Goal: Task Accomplishment & Management: Complete application form

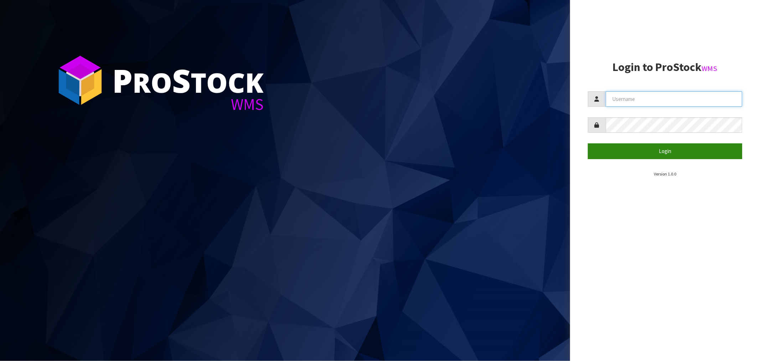
type input "[EMAIL_ADDRESS][DOMAIN_NAME]"
click at [665, 150] on button "Login" at bounding box center [665, 150] width 154 height 15
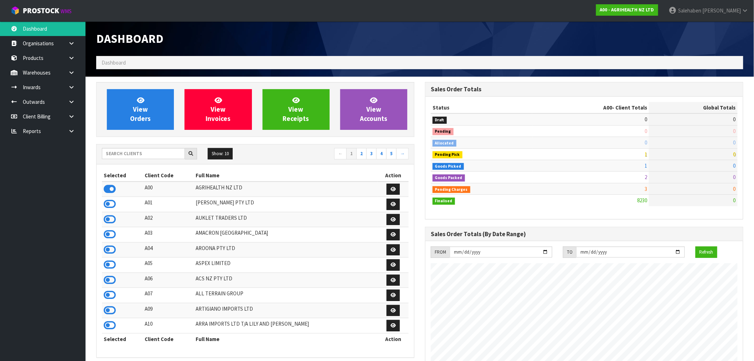
scroll to position [540, 329]
click at [141, 155] on input "text" at bounding box center [143, 153] width 83 height 11
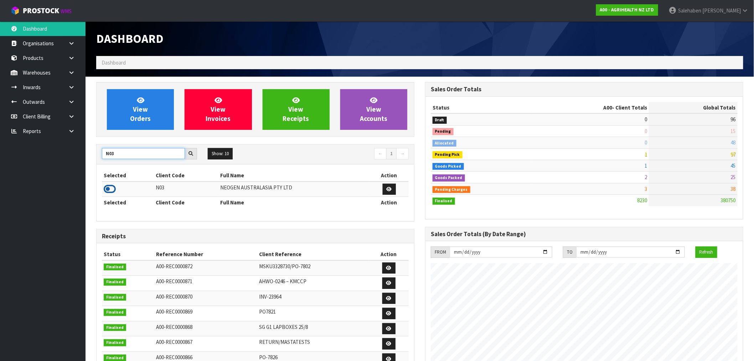
type input "N03"
click at [107, 189] on icon at bounding box center [110, 189] width 12 height 11
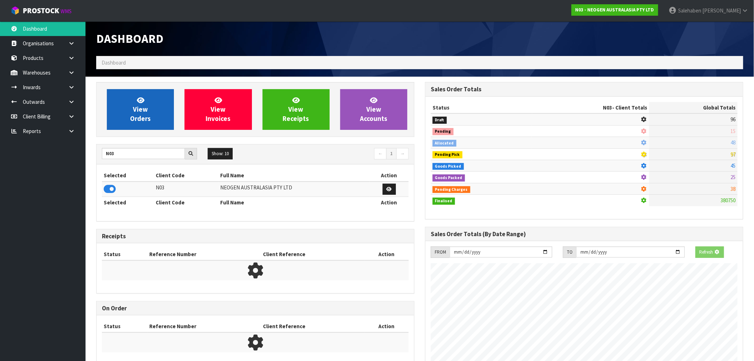
scroll to position [444, 329]
click at [134, 102] on link "View Orders" at bounding box center [140, 109] width 67 height 41
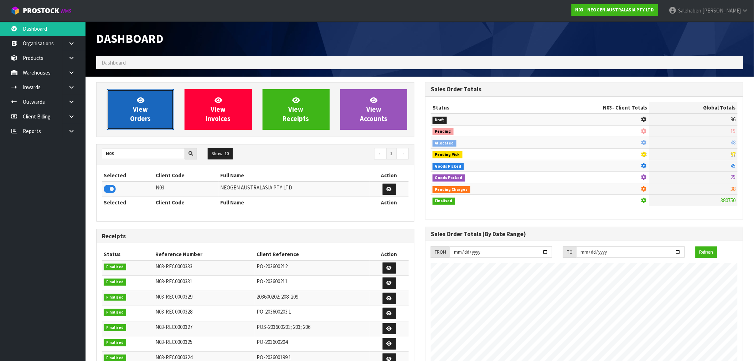
scroll to position [540, 329]
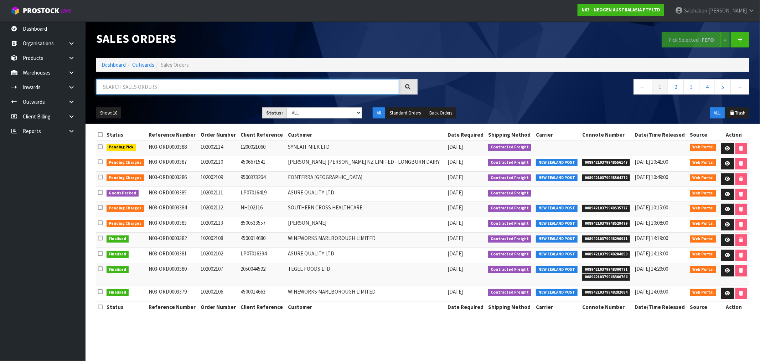
click at [114, 86] on input "text" at bounding box center [247, 86] width 303 height 15
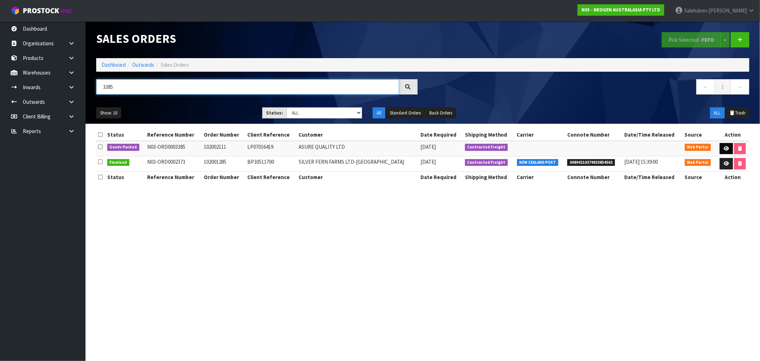
type input "3385"
click at [724, 148] on icon at bounding box center [726, 148] width 5 height 5
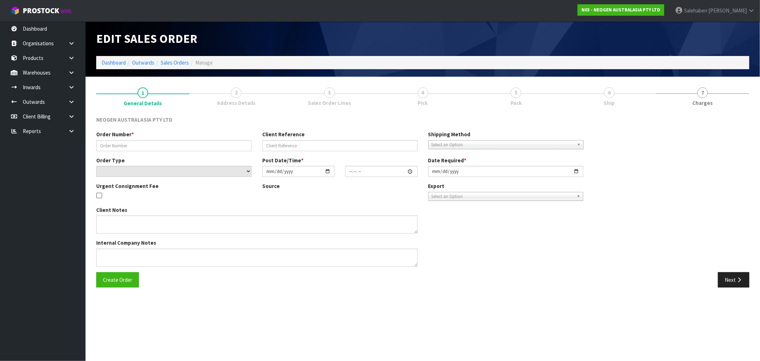
type input "102002111"
type input "LP07016419"
select select "number:0"
type input "[DATE]"
type input "11:20:00.000"
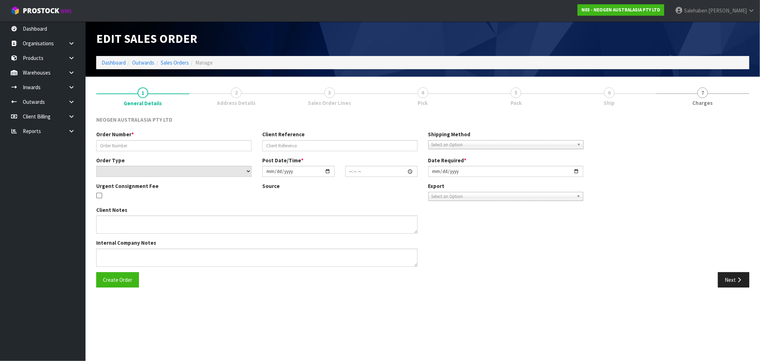
type input "[DATE]"
type textarea "URGENT SAME DAY DELIVERY REQUIRED"
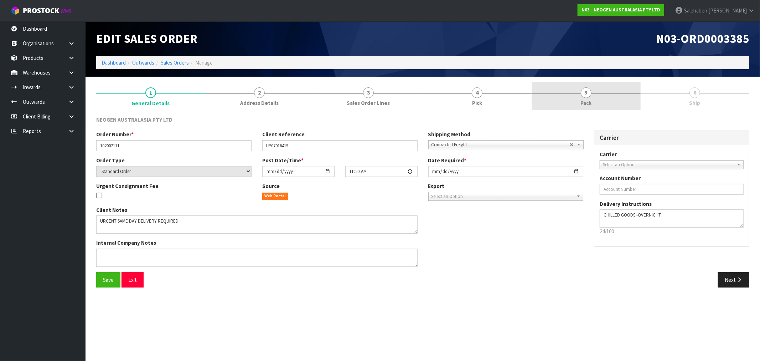
drag, startPoint x: 585, startPoint y: 103, endPoint x: 575, endPoint y: 107, distance: 10.9
click at [585, 104] on span "Pack" at bounding box center [586, 102] width 11 height 7
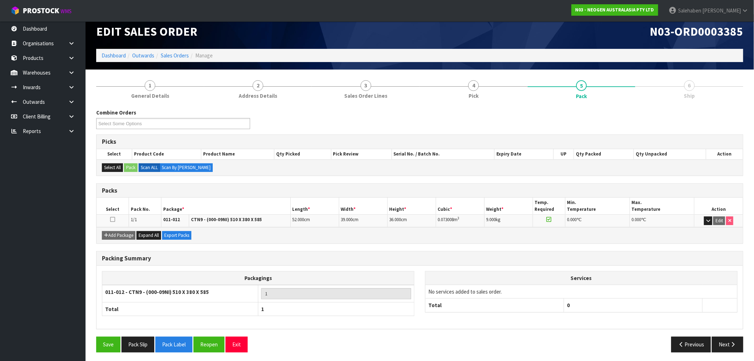
scroll to position [9, 0]
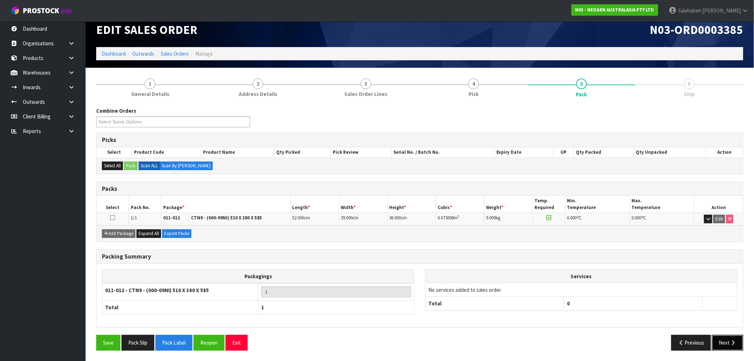
click at [726, 339] on button "Next" at bounding box center [727, 342] width 31 height 15
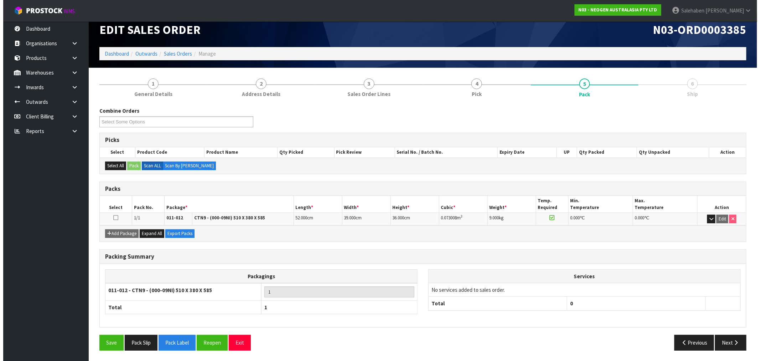
scroll to position [0, 0]
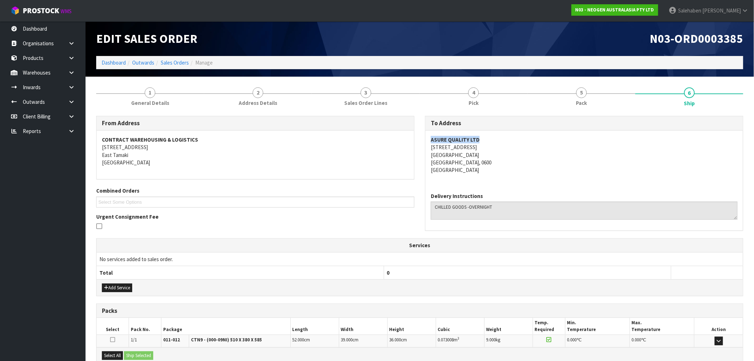
drag, startPoint x: 479, startPoint y: 138, endPoint x: 425, endPoint y: 140, distance: 54.2
click at [425, 140] on div "To Address ASURE QUALITY LTD 131 BOUNDARY ROAD BLOCKHOUSE BAY Auckland, 0600 Ne…" at bounding box center [584, 173] width 318 height 115
copy strong "ASURE QUALITY LTD"
drag, startPoint x: 476, startPoint y: 148, endPoint x: 431, endPoint y: 149, distance: 45.6
click at [431, 149] on address "ASURE QUALITY LTD 131 BOUNDARY ROAD BLOCKHOUSE BAY Auckland, 0600 New Zealand" at bounding box center [584, 155] width 307 height 38
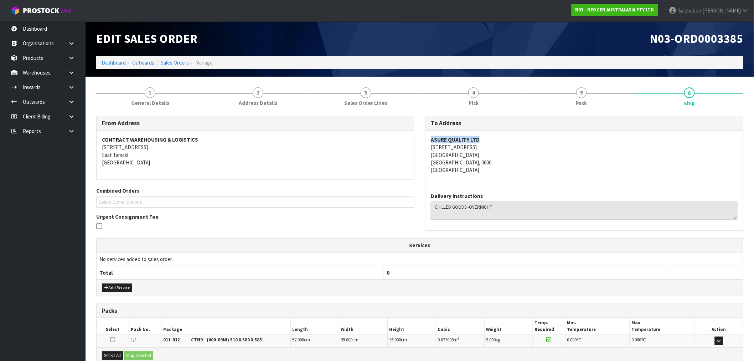
copy address "[STREET_ADDRESS]"
drag, startPoint x: 465, startPoint y: 155, endPoint x: 425, endPoint y: 155, distance: 40.3
click at [425, 155] on div "To Address ASURE QUALITY LTD 131 BOUNDARY ROAD BLOCKHOUSE BAY Auckland, 0600 Ne…" at bounding box center [584, 173] width 318 height 115
copy address "[GEOGRAPHIC_DATA]"
drag, startPoint x: 529, startPoint y: 168, endPoint x: 543, endPoint y: 163, distance: 14.6
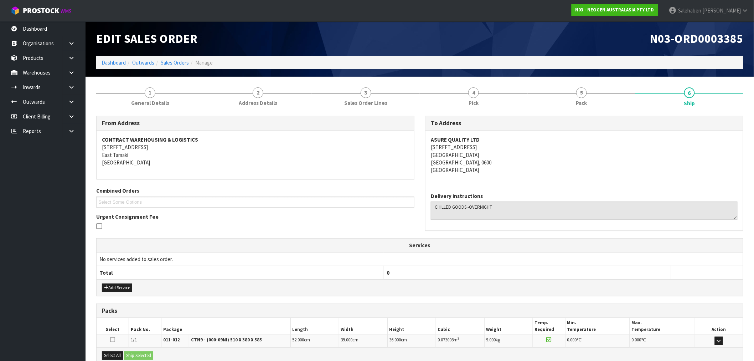
click at [529, 168] on address "ASURE QUALITY LTD 131 BOUNDARY ROAD BLOCKHOUSE BAY Auckland, 0600 New Zealand" at bounding box center [584, 155] width 307 height 38
click at [151, 99] on span "General Details" at bounding box center [150, 102] width 38 height 7
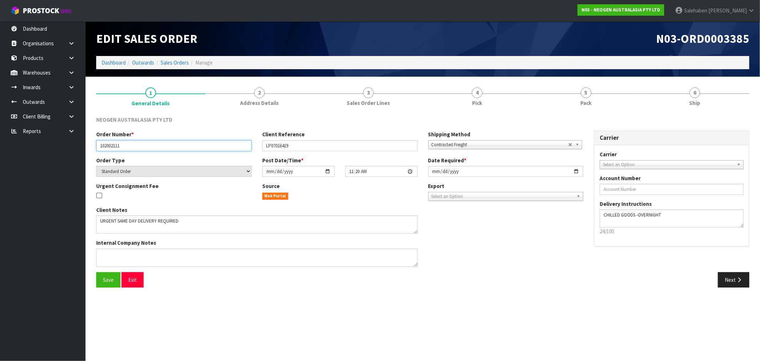
drag, startPoint x: 120, startPoint y: 147, endPoint x: 91, endPoint y: 146, distance: 28.9
click at [92, 147] on div "Order Number * 102002111" at bounding box center [174, 140] width 166 height 20
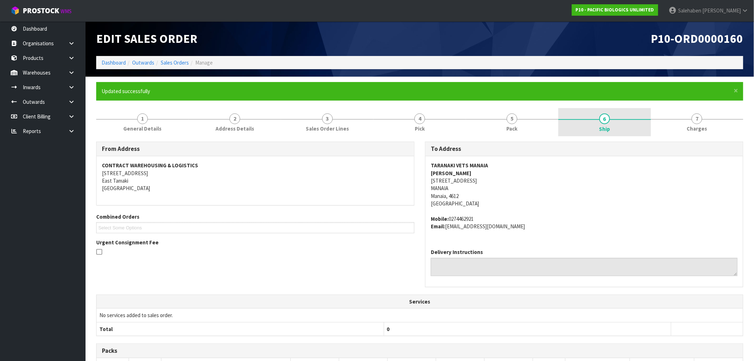
click at [605, 121] on span "6" at bounding box center [604, 118] width 11 height 11
click at [109, 62] on link "Dashboard" at bounding box center [114, 62] width 24 height 7
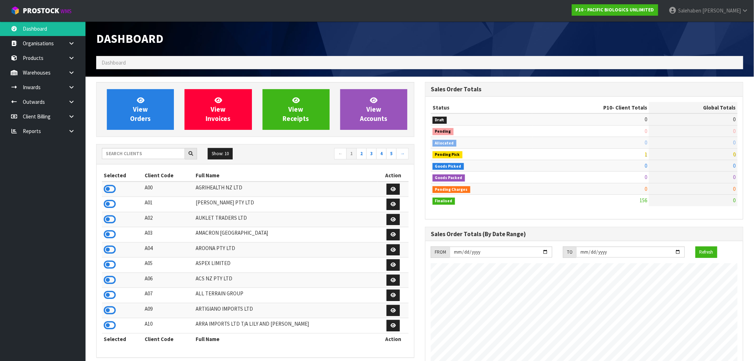
scroll to position [517, 329]
drag, startPoint x: 128, startPoint y: 152, endPoint x: 132, endPoint y: 155, distance: 5.6
click at [130, 156] on input "text" at bounding box center [143, 153] width 83 height 11
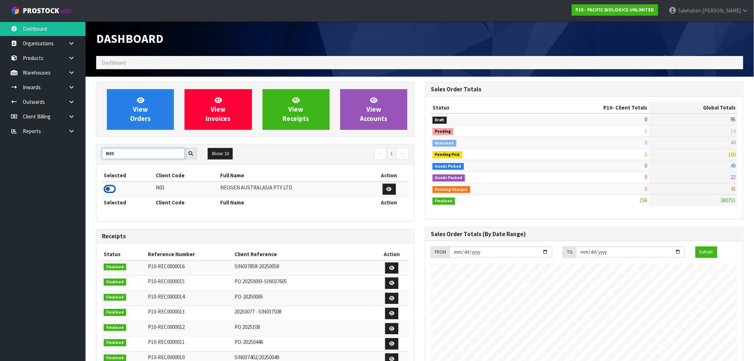
type input "N03"
click at [111, 189] on icon at bounding box center [110, 189] width 12 height 11
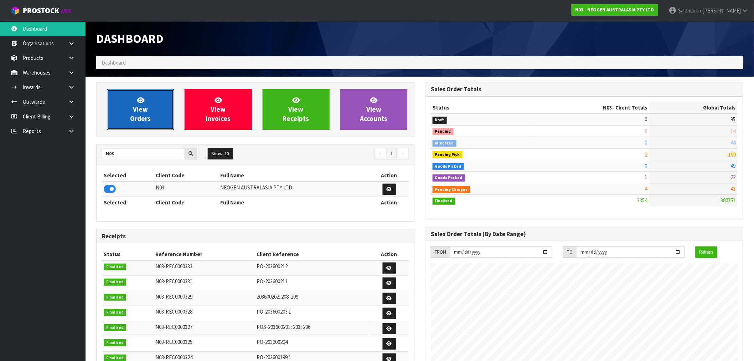
click at [131, 109] on link "View Orders" at bounding box center [140, 109] width 67 height 41
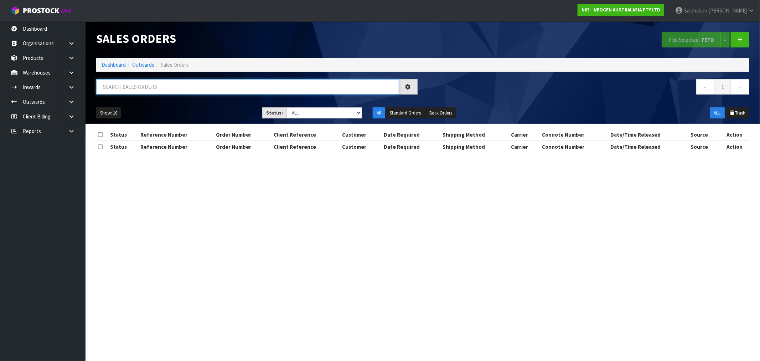
click at [123, 88] on input "text" at bounding box center [247, 86] width 303 height 15
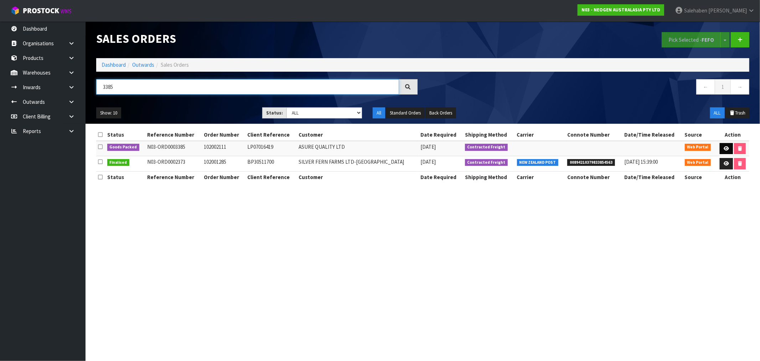
type input "3385"
click at [724, 149] on icon at bounding box center [726, 148] width 5 height 5
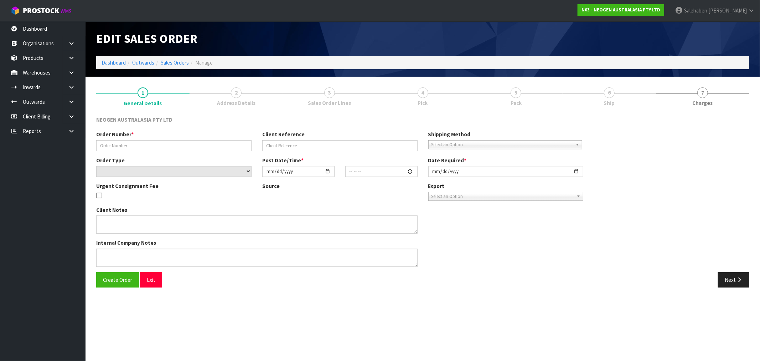
type input "102002111"
type input "LP07016419"
select select "number:0"
type input "[DATE]"
type input "11:20:00.000"
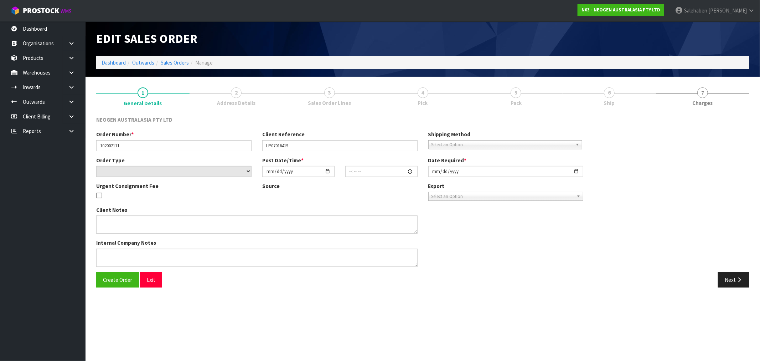
type input "[DATE]"
type textarea "URGENT SAME DAY DELIVERY REQUIRED"
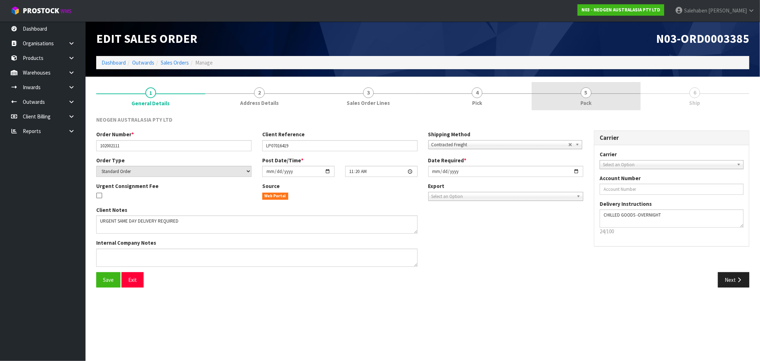
click at [582, 97] on link "5 Pack" at bounding box center [586, 96] width 109 height 28
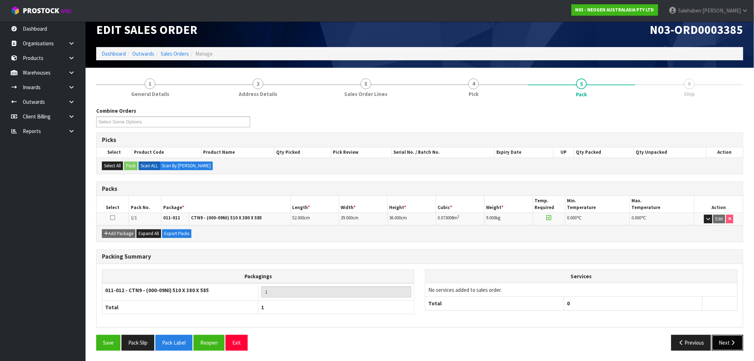
click at [730, 344] on icon "button" at bounding box center [733, 342] width 7 height 5
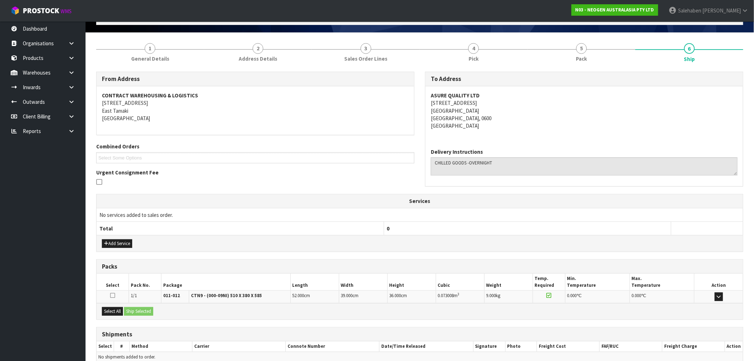
scroll to position [79, 0]
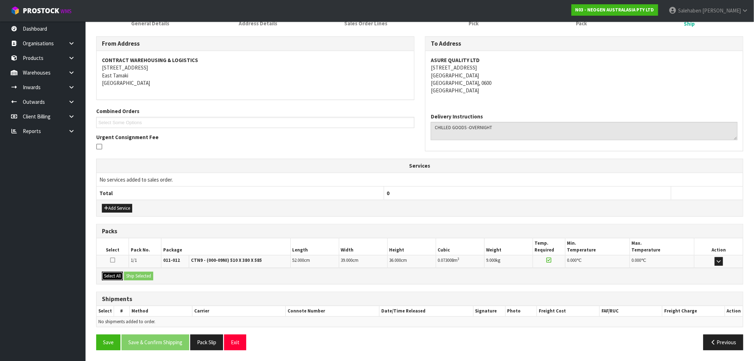
drag, startPoint x: 118, startPoint y: 273, endPoint x: 122, endPoint y: 274, distance: 4.6
click at [118, 273] on button "Select All" at bounding box center [112, 276] width 21 height 9
click at [135, 275] on button "Ship Selected" at bounding box center [138, 276] width 29 height 9
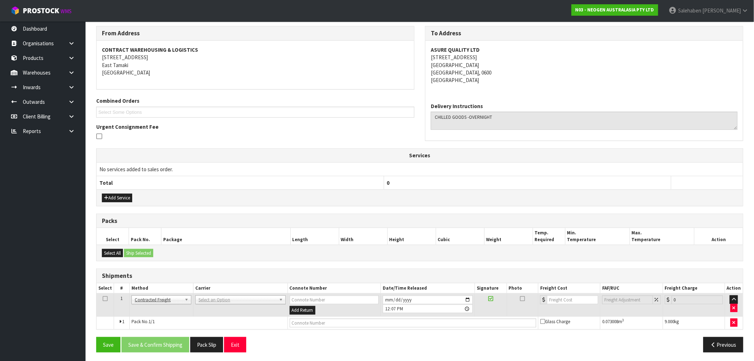
scroll to position [92, 0]
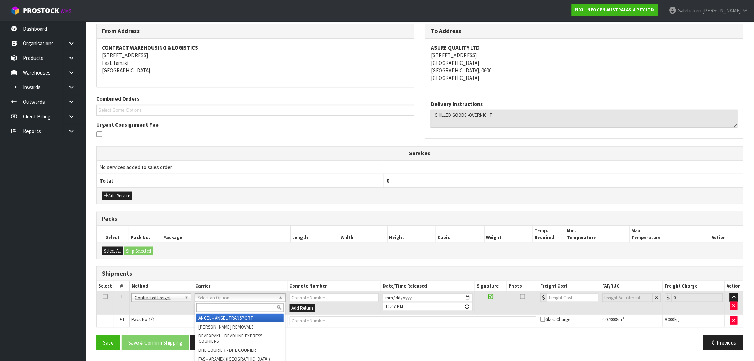
click at [214, 311] on input "text" at bounding box center [239, 307] width 87 height 9
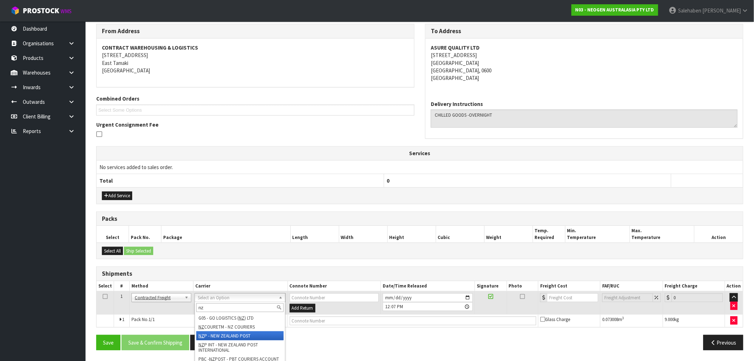
type input "nz"
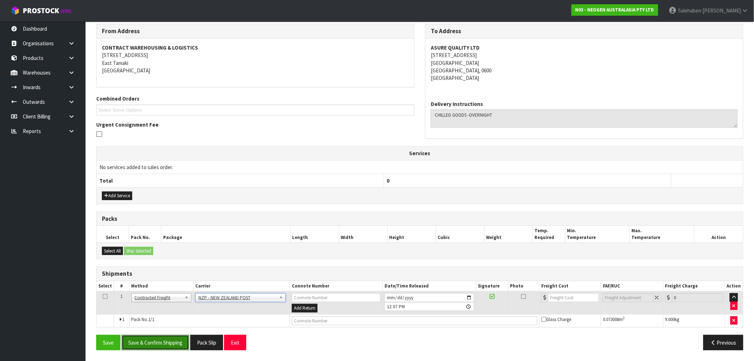
click at [149, 340] on button "Save & Confirm Shipping" at bounding box center [156, 342] width 68 height 15
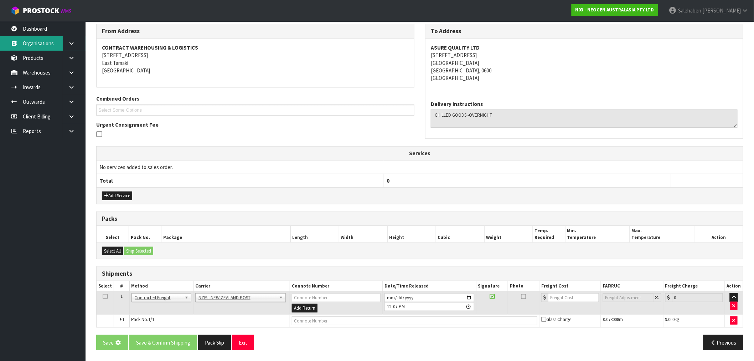
scroll to position [0, 0]
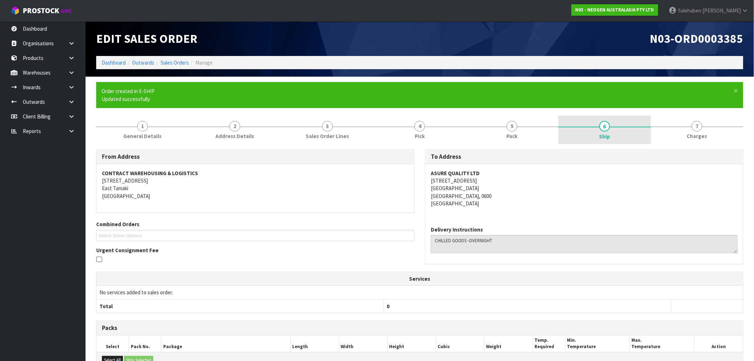
click at [602, 127] on span "6" at bounding box center [604, 126] width 11 height 11
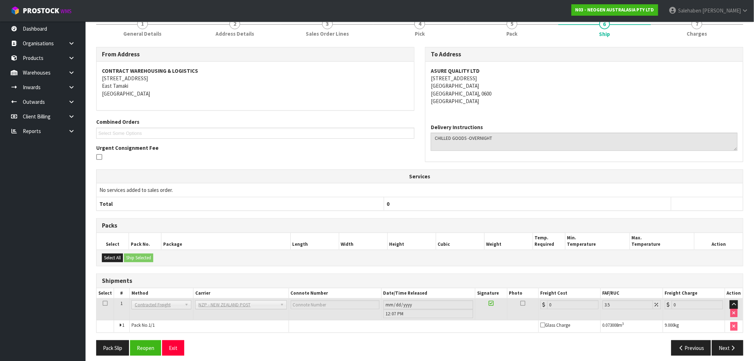
scroll to position [108, 0]
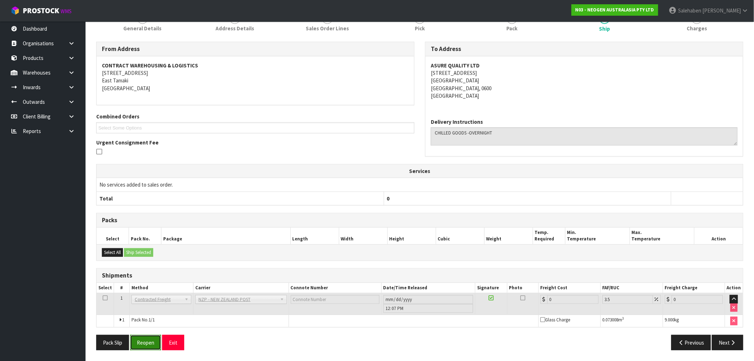
click at [143, 344] on button "Reopen" at bounding box center [145, 342] width 31 height 15
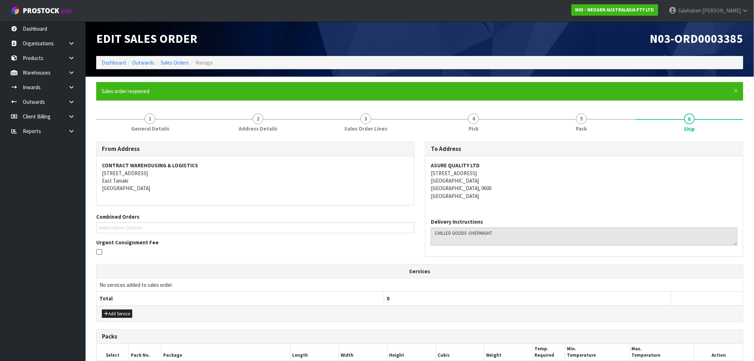
scroll to position [125, 0]
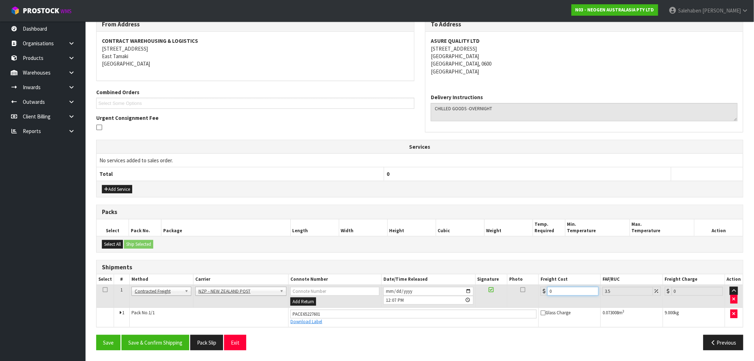
drag, startPoint x: 552, startPoint y: 292, endPoint x: 521, endPoint y: 304, distance: 33.4
click at [522, 304] on tr "1 Client Local Pickup Customer Local Pickup Company Freight Contracted Freight …" at bounding box center [420, 295] width 647 height 23
type input "4"
type input "4.14"
type input "46"
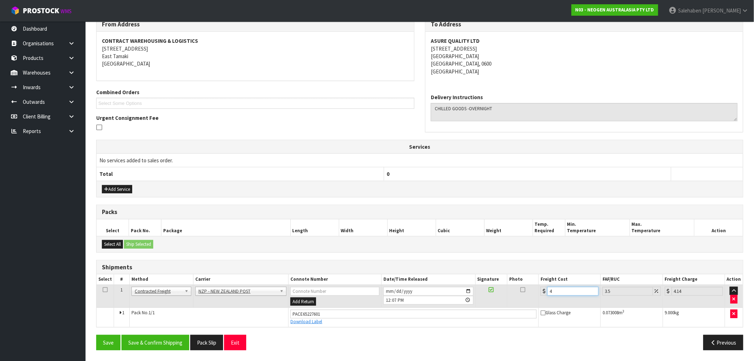
type input "47.61"
type input "46.6"
type input "48.23"
type input "46.68"
type input "48.31"
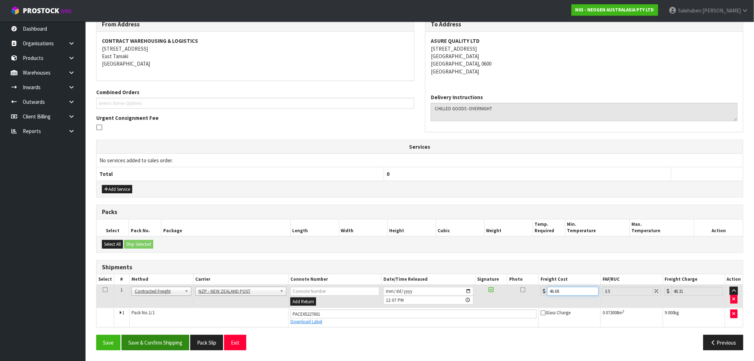
type input "46.68"
click at [171, 340] on button "Save & Confirm Shipping" at bounding box center [156, 342] width 68 height 15
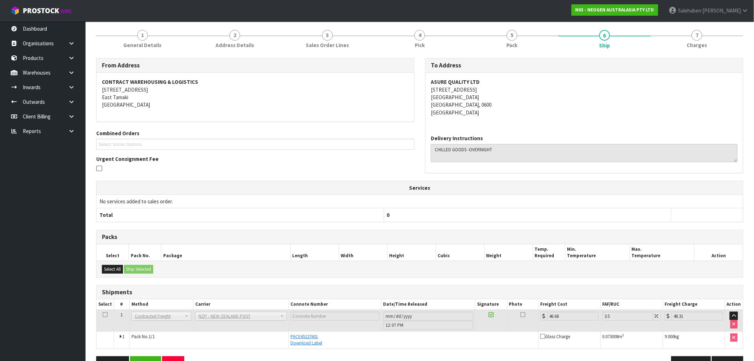
scroll to position [105, 0]
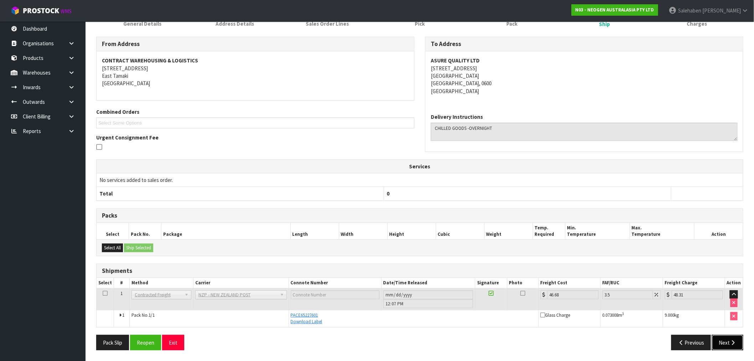
click at [725, 340] on button "Next" at bounding box center [727, 342] width 31 height 15
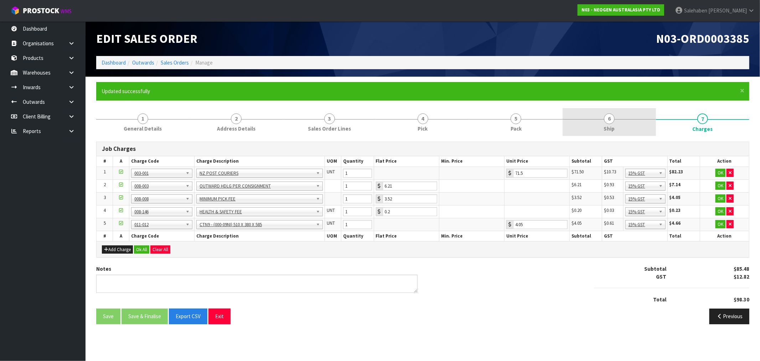
click at [613, 124] on link "6 Ship" at bounding box center [609, 122] width 93 height 28
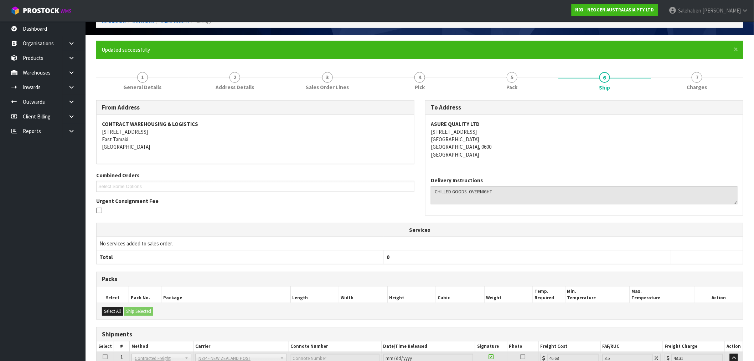
scroll to position [105, 0]
